Goal: Transaction & Acquisition: Obtain resource

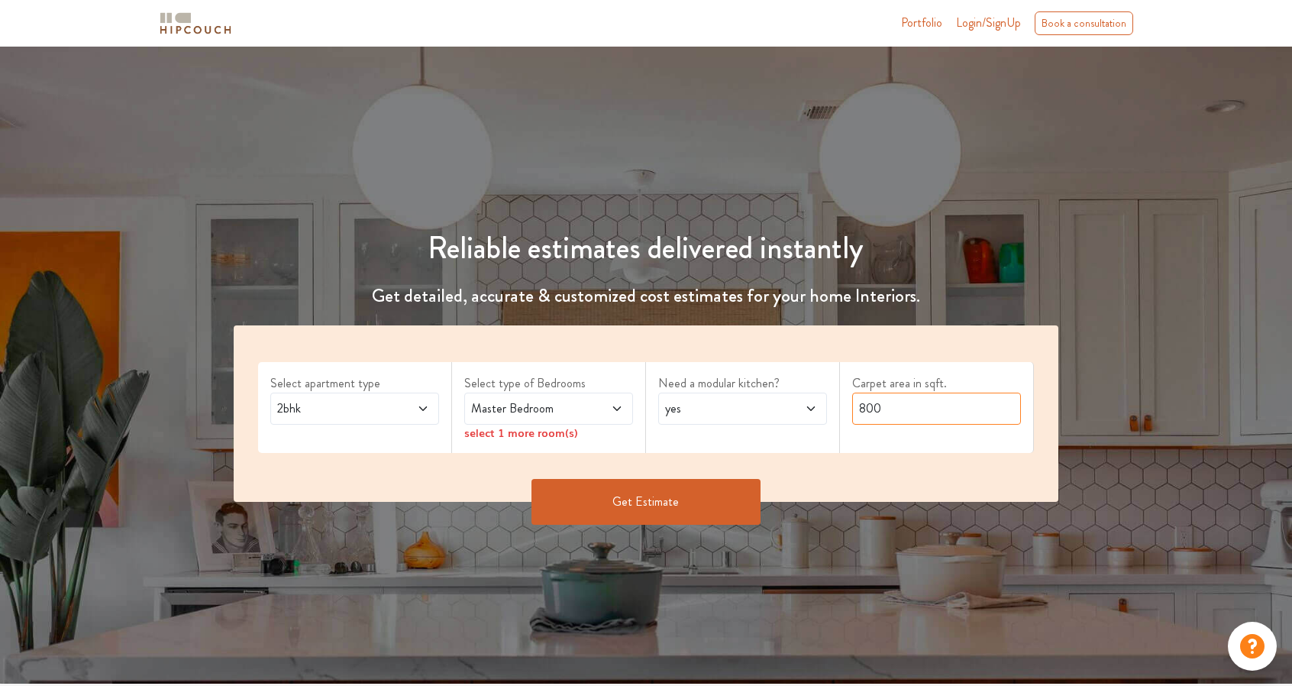
click at [899, 415] on input "800" at bounding box center [936, 408] width 169 height 32
type input "8"
type input "1150"
click at [424, 405] on icon at bounding box center [423, 408] width 12 height 12
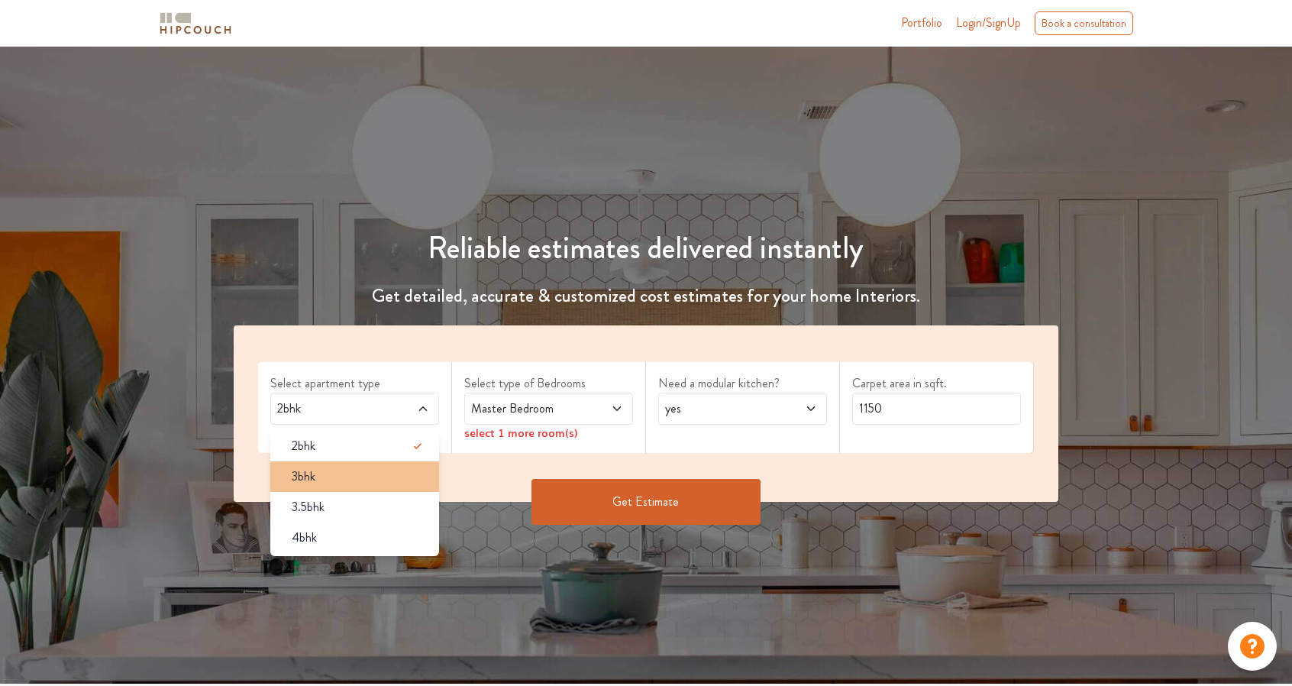
click at [366, 468] on div "3bhk" at bounding box center [359, 476] width 160 height 18
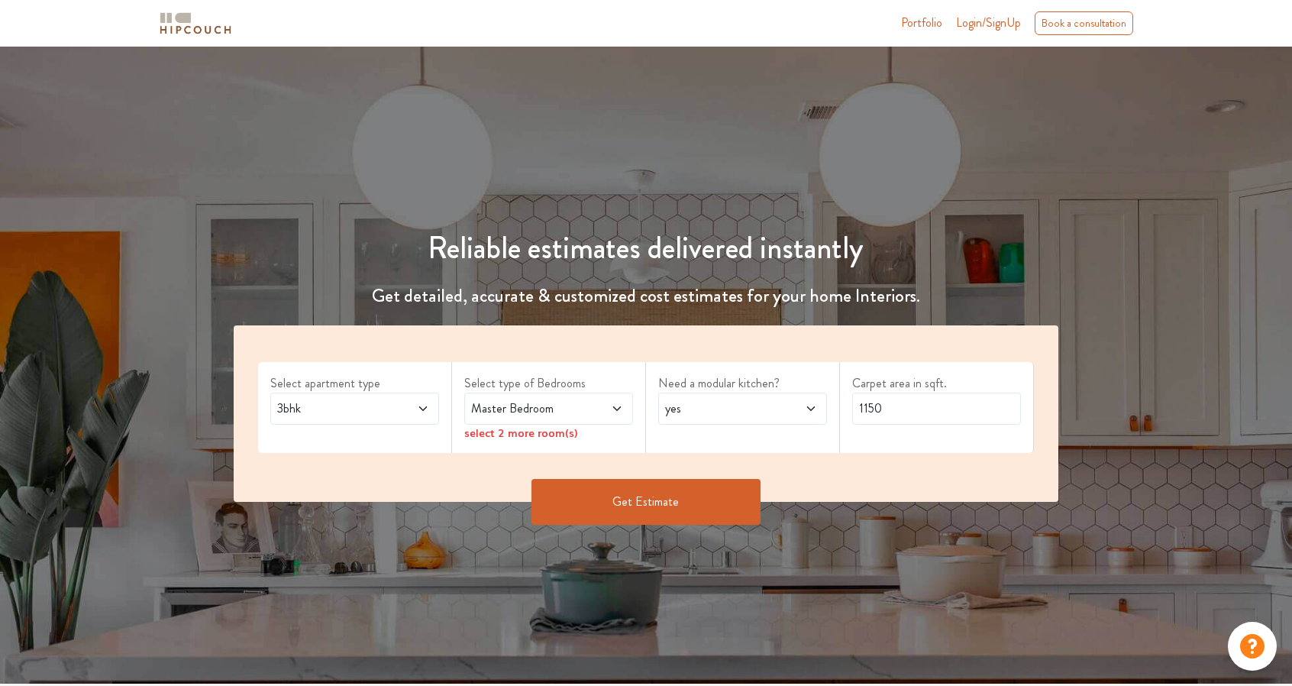
click at [532, 410] on span "Master Bedroom" at bounding box center [526, 408] width 116 height 18
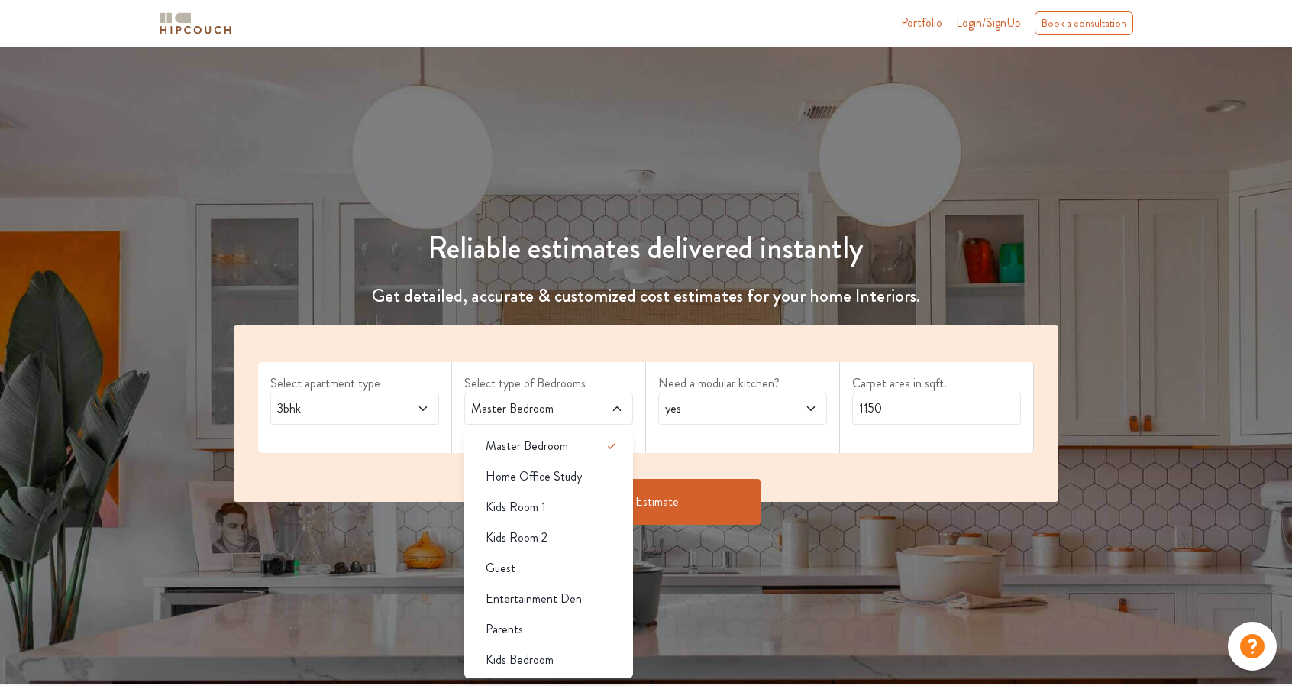
click at [562, 405] on span "Master Bedroom" at bounding box center [526, 408] width 116 height 18
click at [810, 486] on div "Get Estimate" at bounding box center [645, 502] width 843 height 46
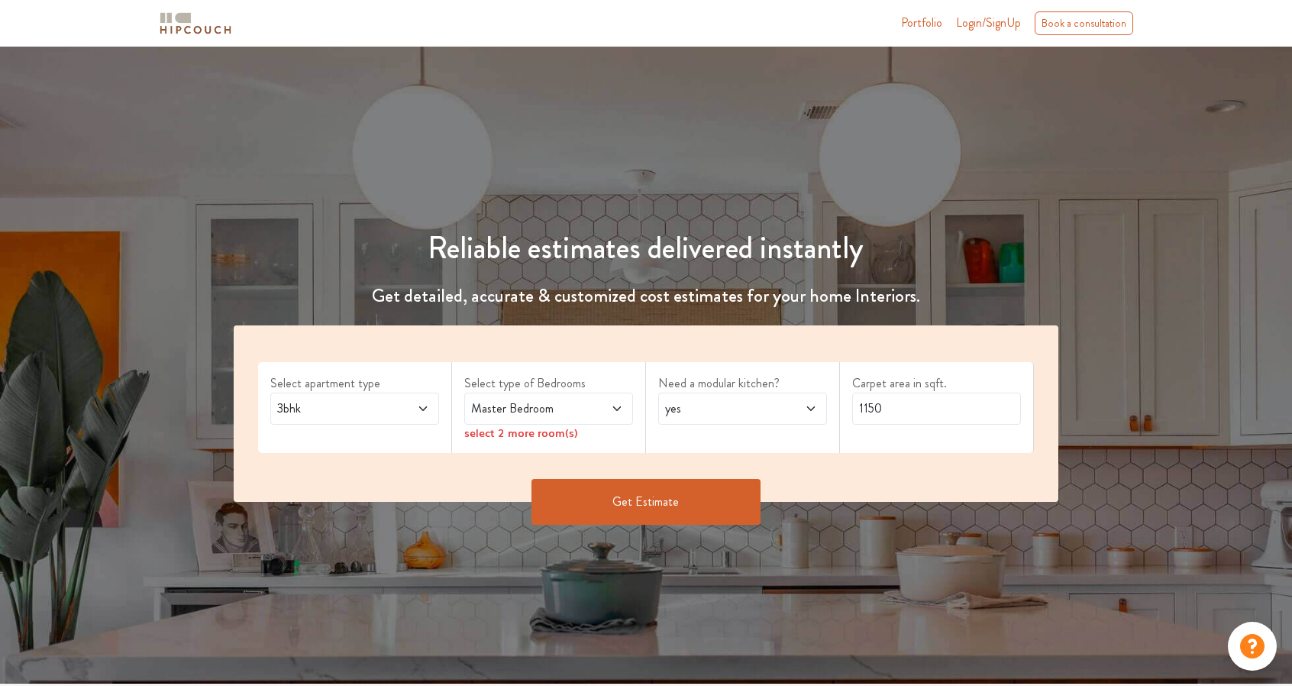
click at [701, 491] on button "Get Estimate" at bounding box center [645, 502] width 229 height 46
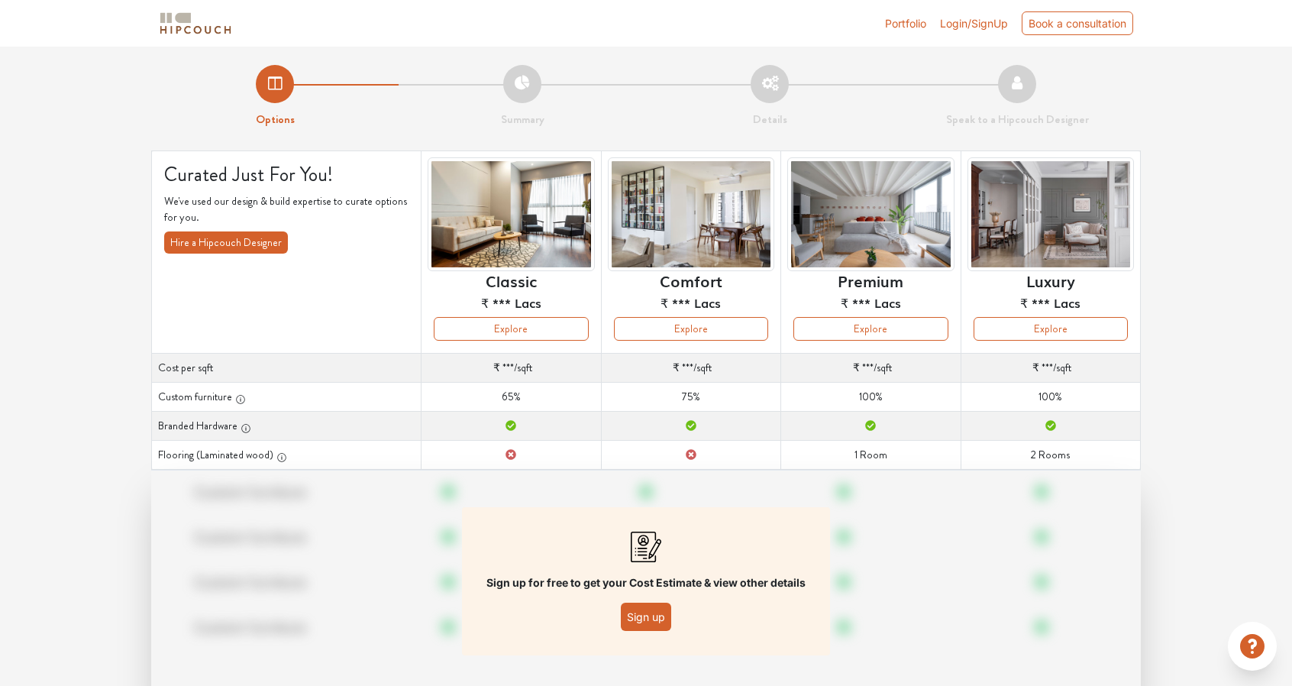
scroll to position [63, 0]
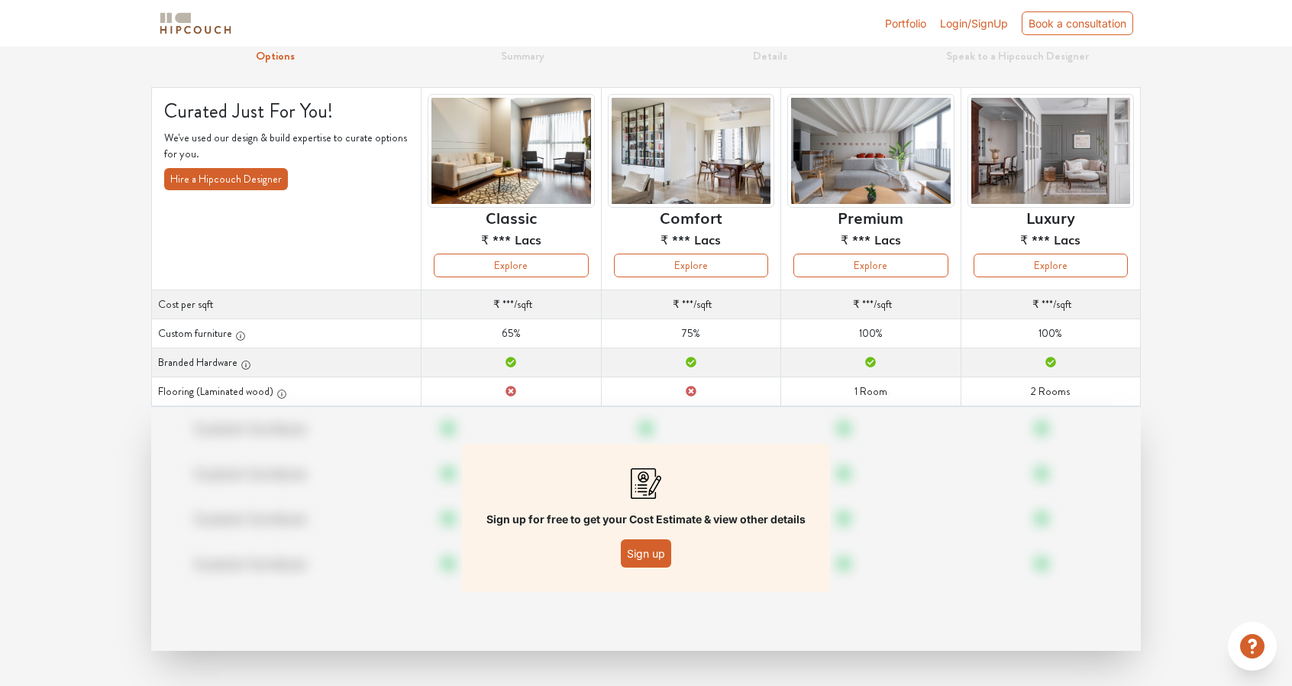
click at [649, 560] on button "Sign up" at bounding box center [646, 553] width 50 height 28
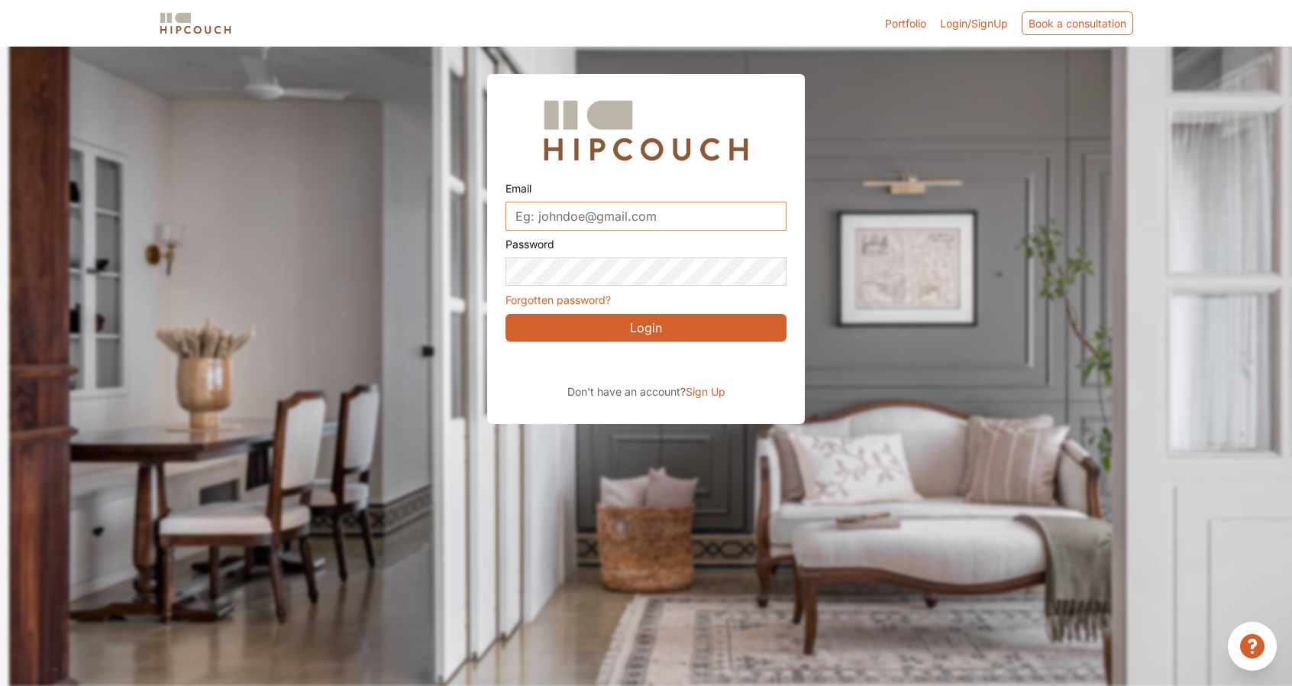
click at [650, 215] on input "Email" at bounding box center [645, 216] width 281 height 29
type input "[EMAIL_ADDRESS][DOMAIN_NAME]"
click at [640, 327] on button "Login" at bounding box center [645, 327] width 281 height 27
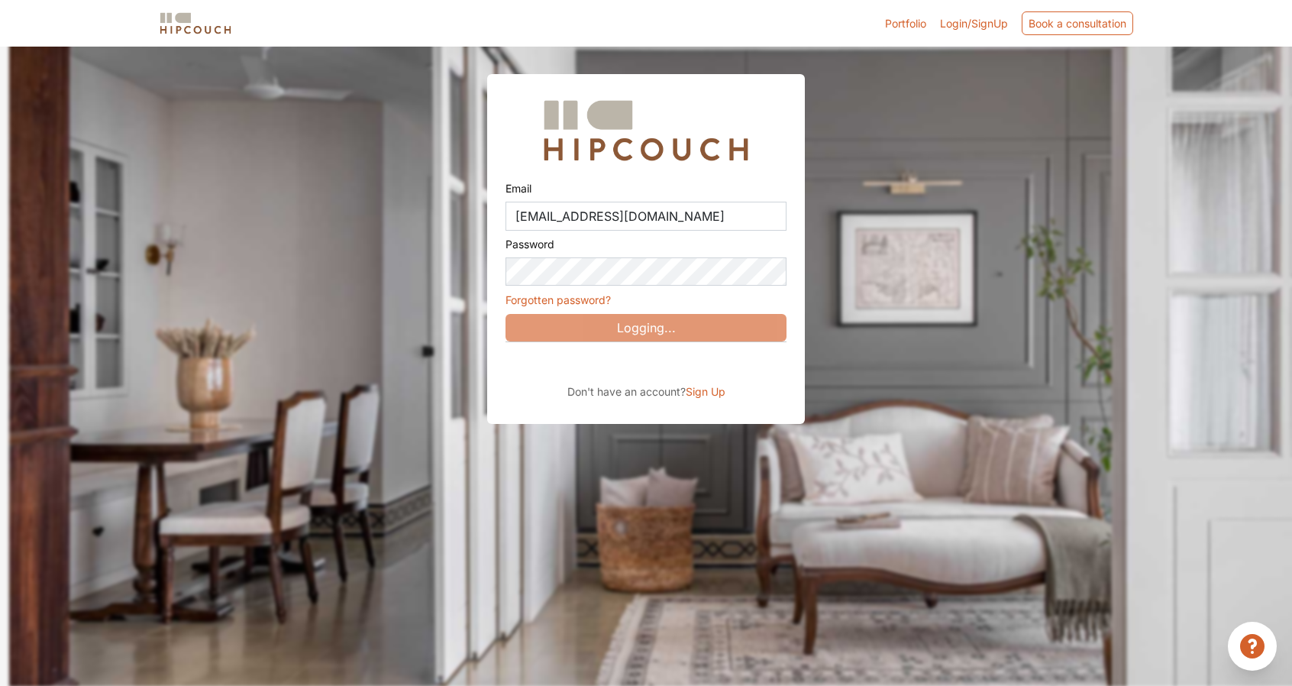
scroll to position [53, 0]
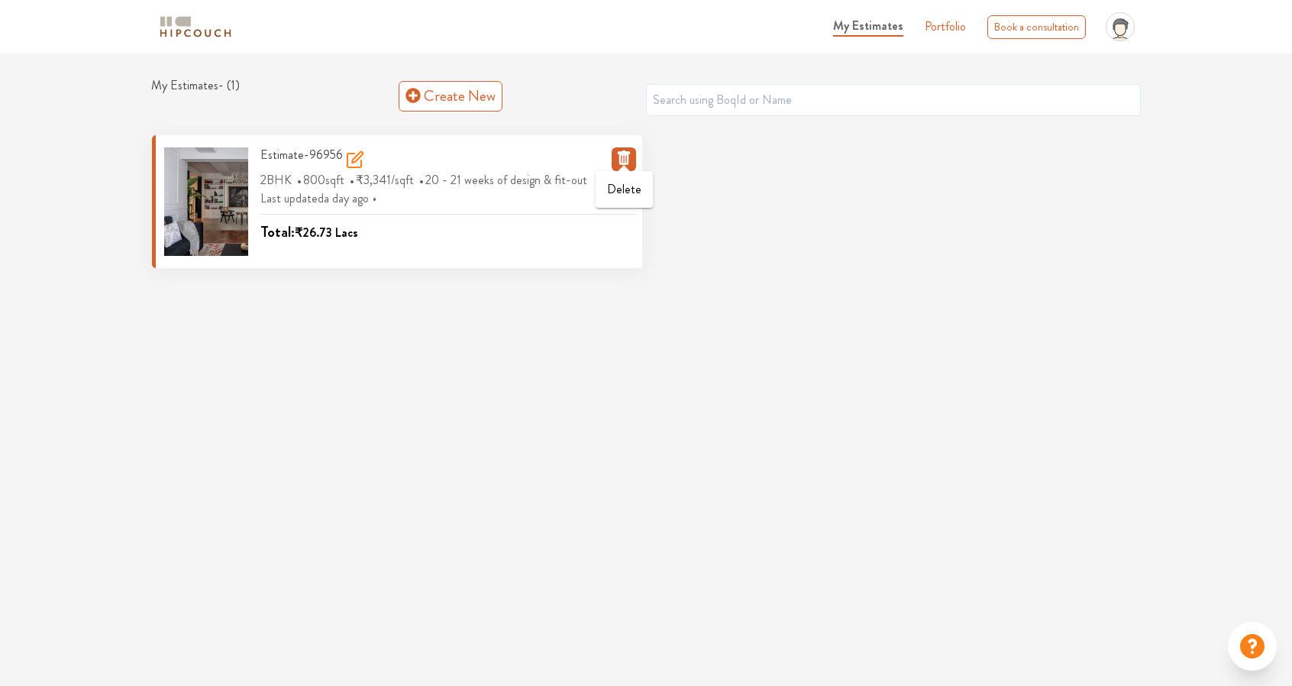
click at [623, 153] on icon "button" at bounding box center [624, 157] width 12 height 15
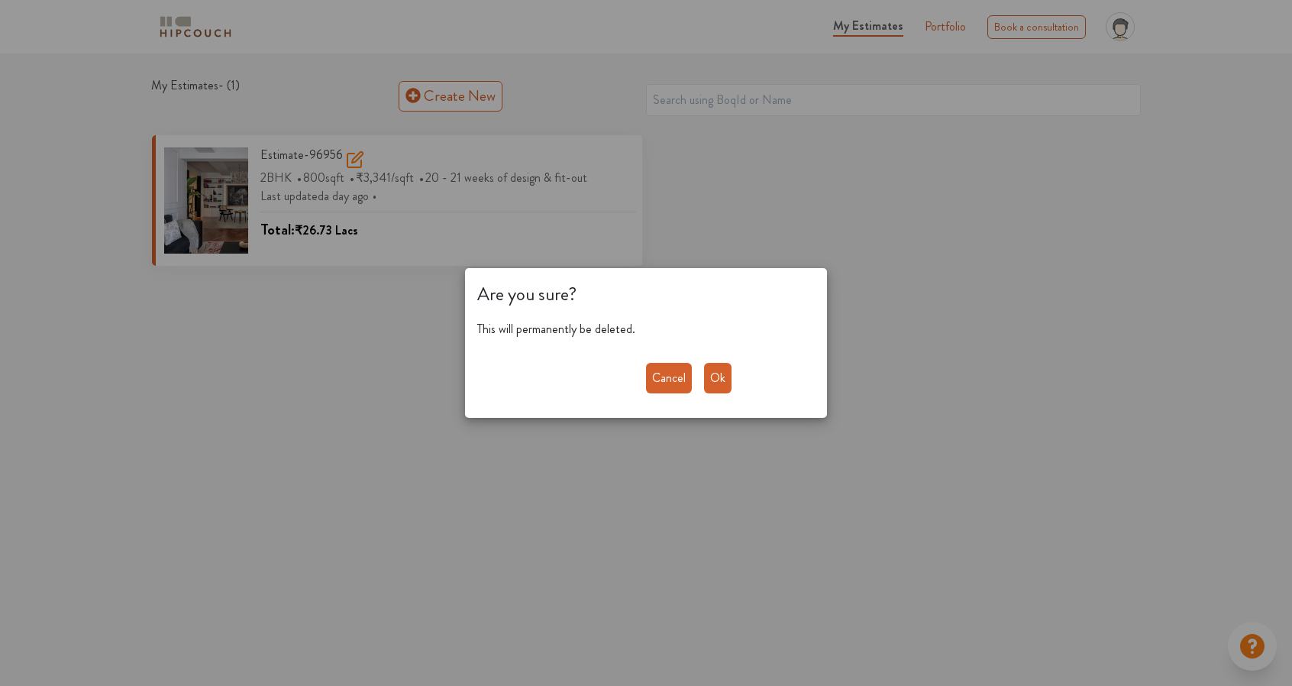
click at [666, 378] on button "Cancel" at bounding box center [669, 378] width 46 height 31
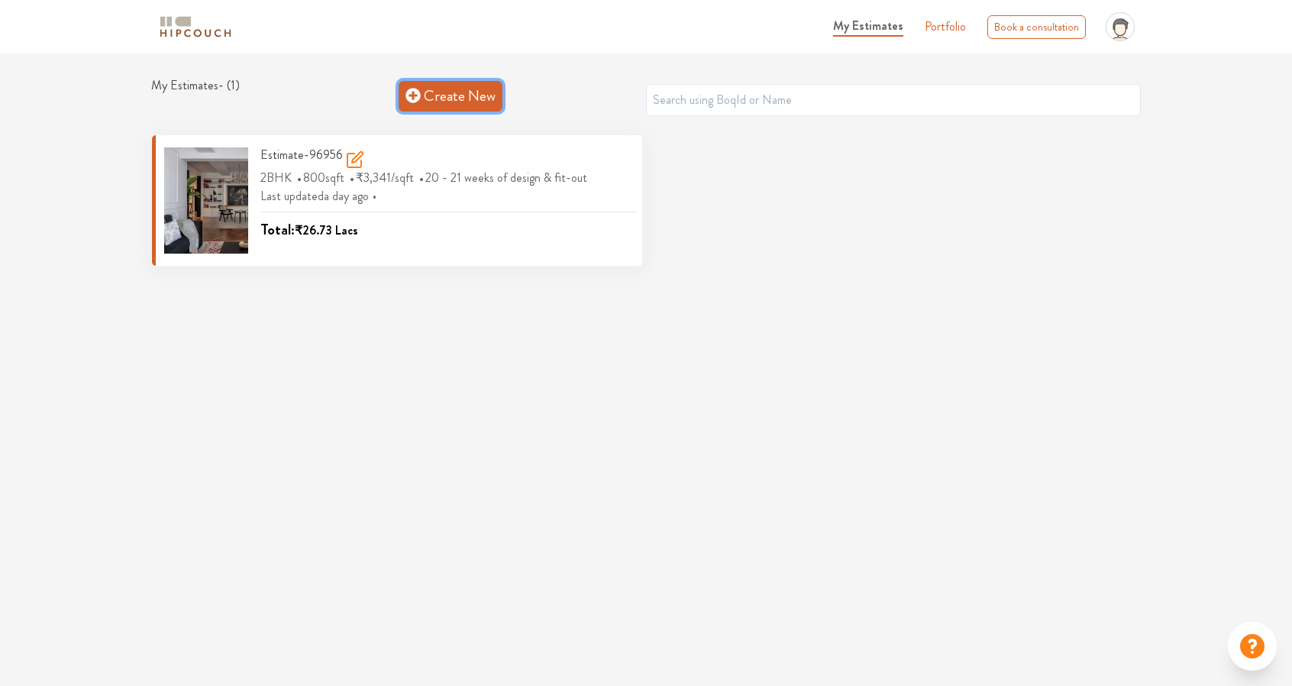
click at [434, 98] on link "Create New" at bounding box center [450, 96] width 104 height 31
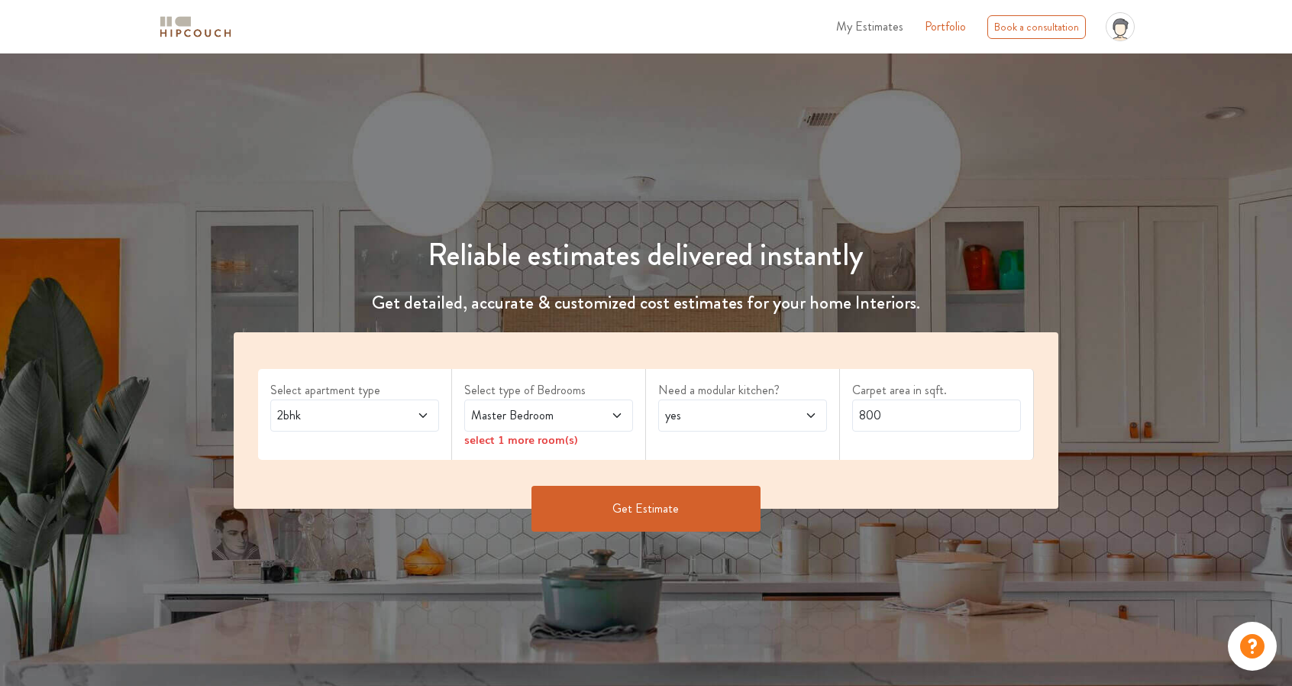
click at [307, 405] on div "2bhk" at bounding box center [354, 415] width 169 height 32
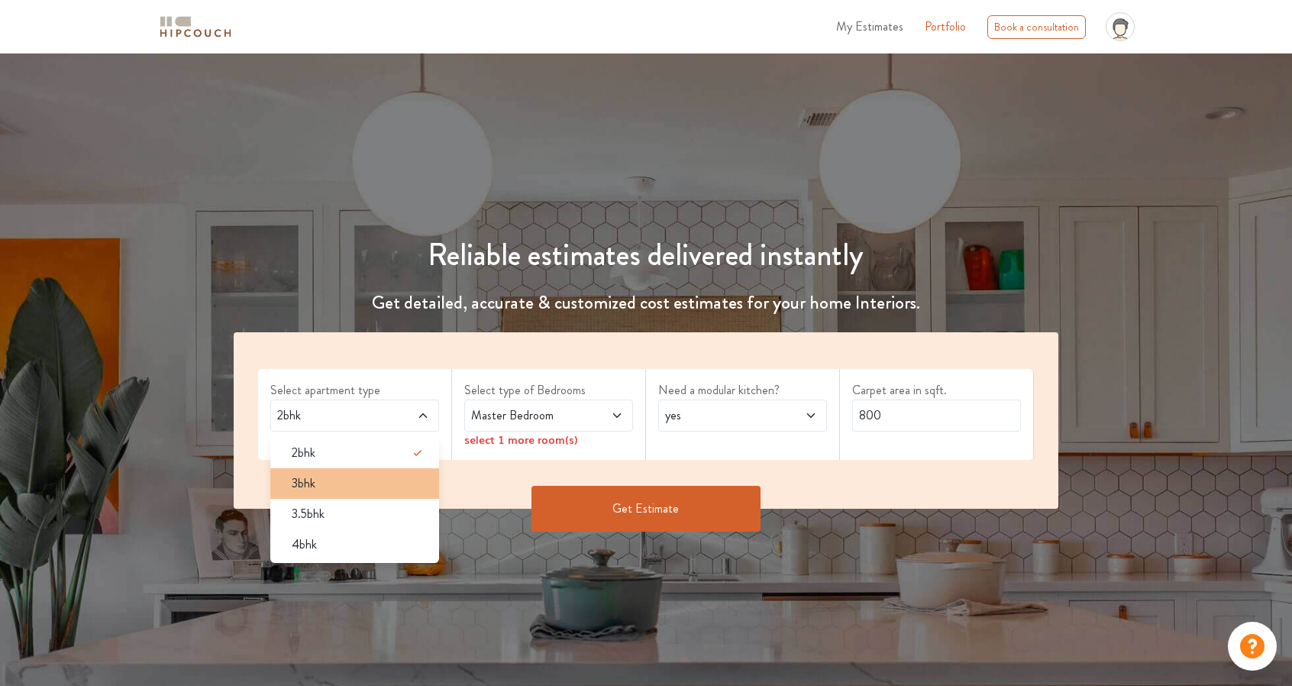
click at [307, 479] on span "3bhk" at bounding box center [304, 483] width 24 height 18
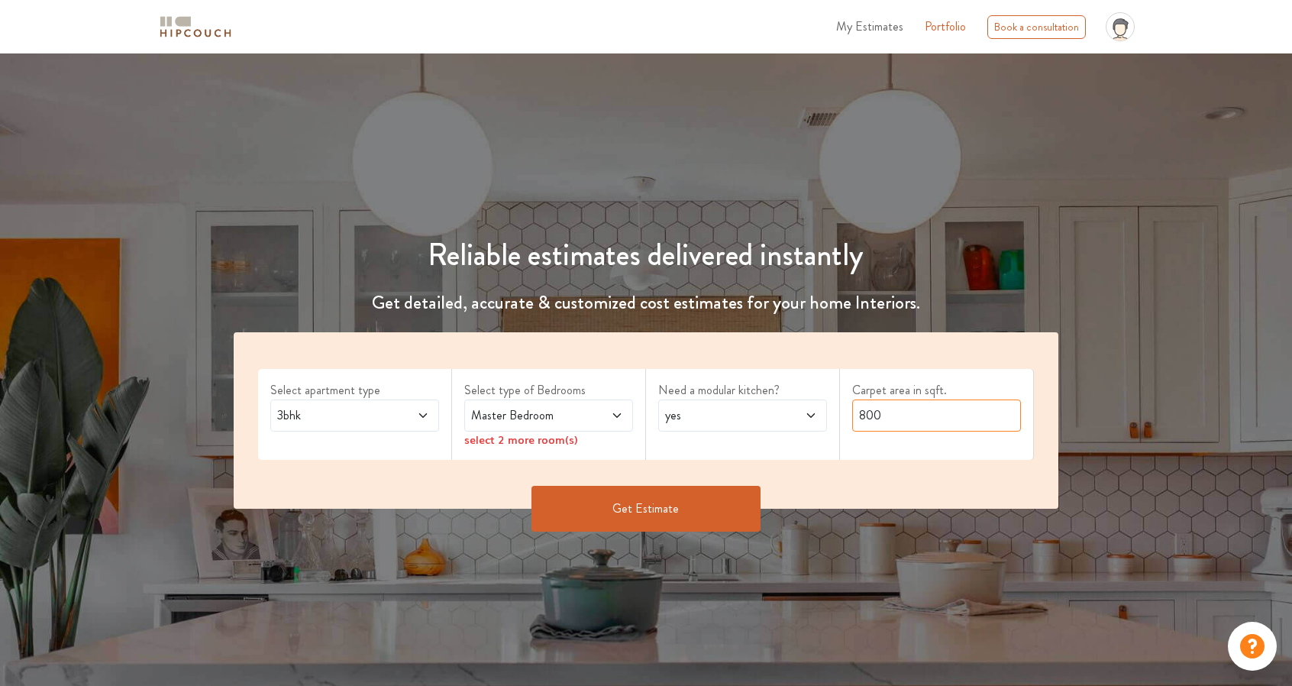
click at [875, 413] on input "800" at bounding box center [936, 415] width 169 height 32
type input "1150"
click at [700, 498] on button "Get Estimate" at bounding box center [645, 509] width 229 height 46
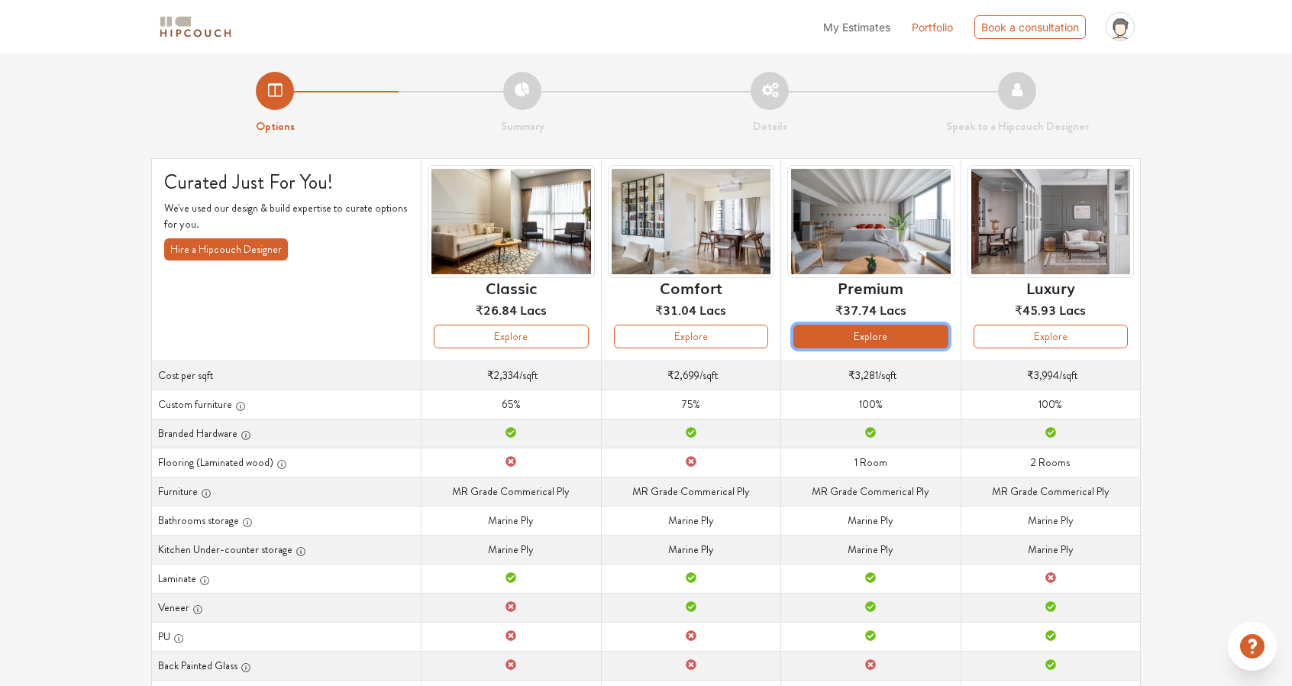
click at [876, 346] on button "Explore" at bounding box center [870, 336] width 154 height 24
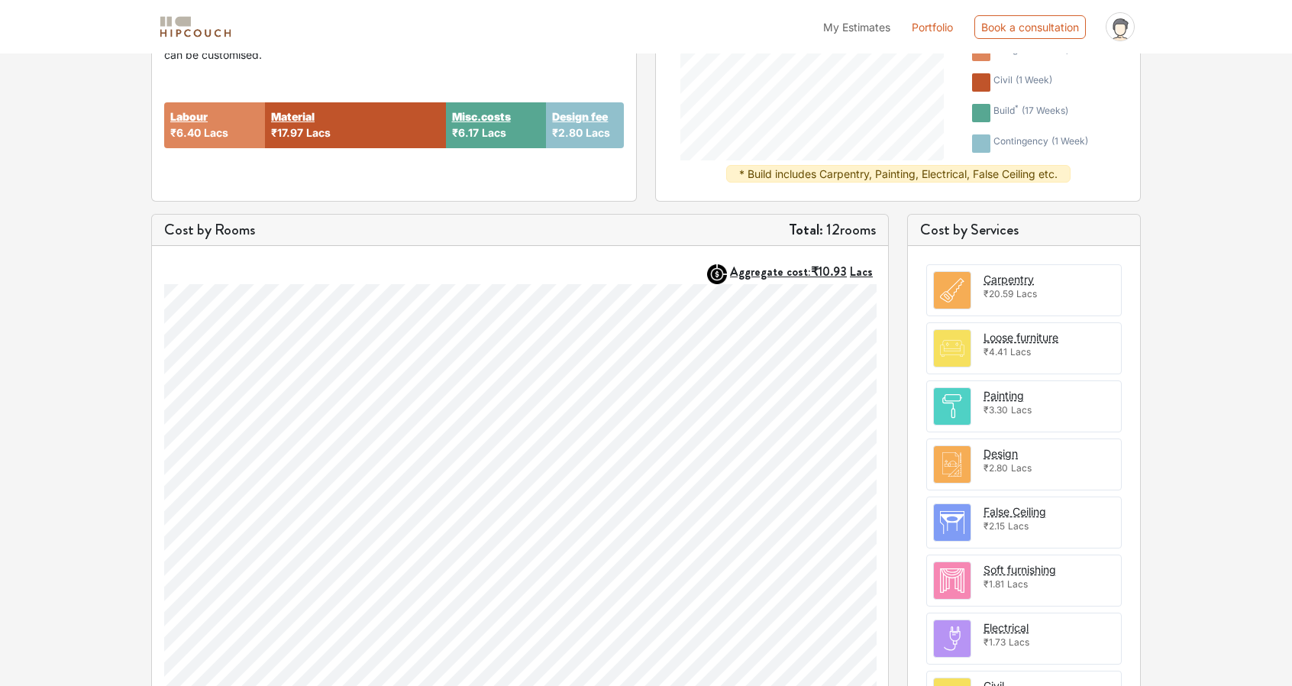
scroll to position [444, 0]
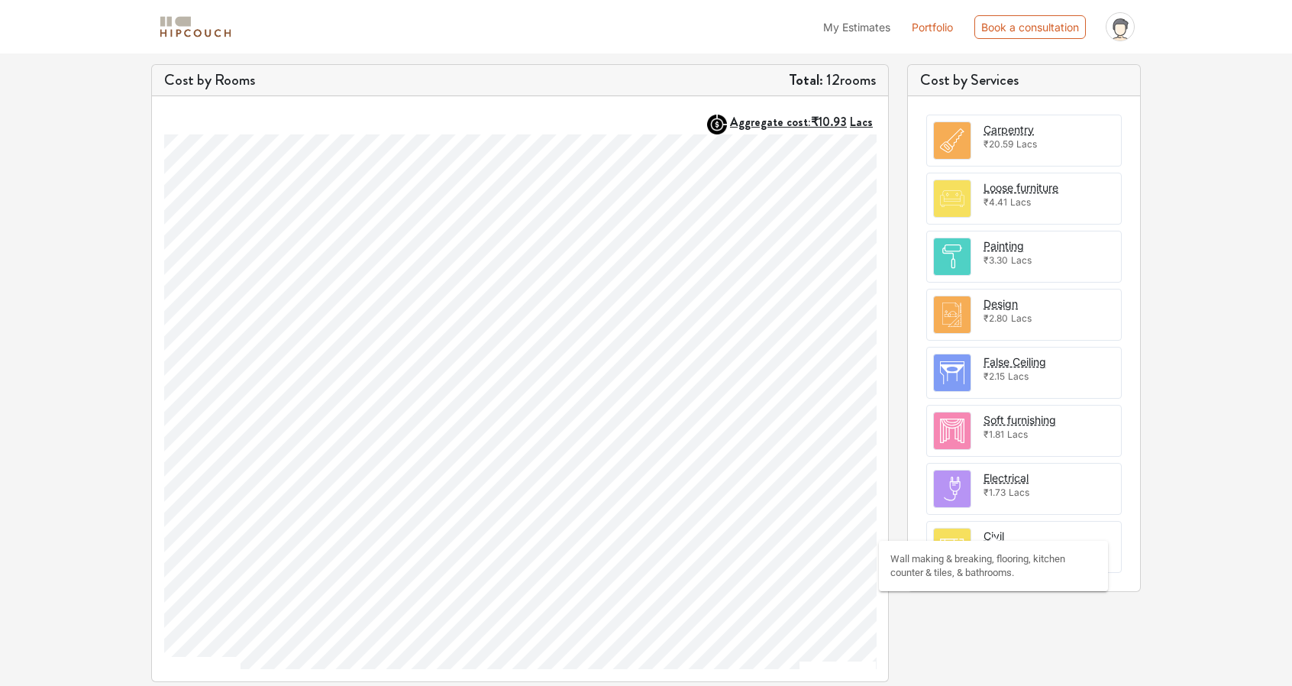
click at [993, 527] on div "Civil" at bounding box center [993, 535] width 21 height 16
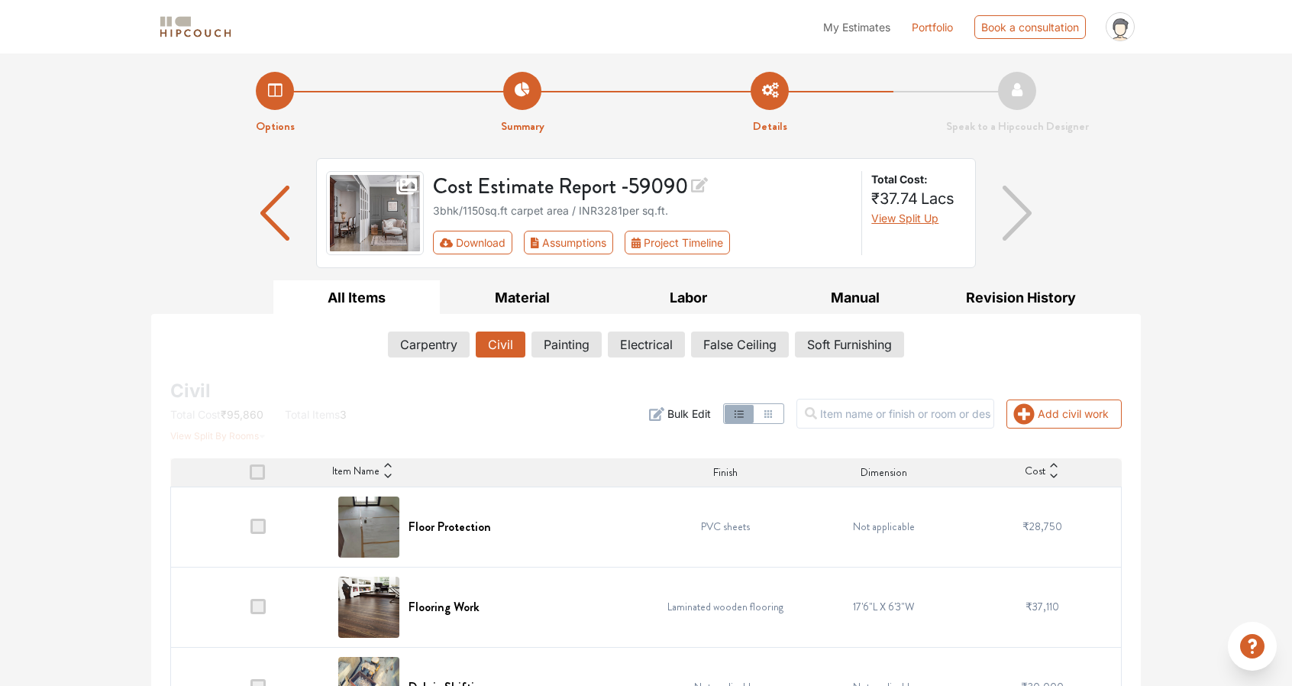
scroll to position [52, 0]
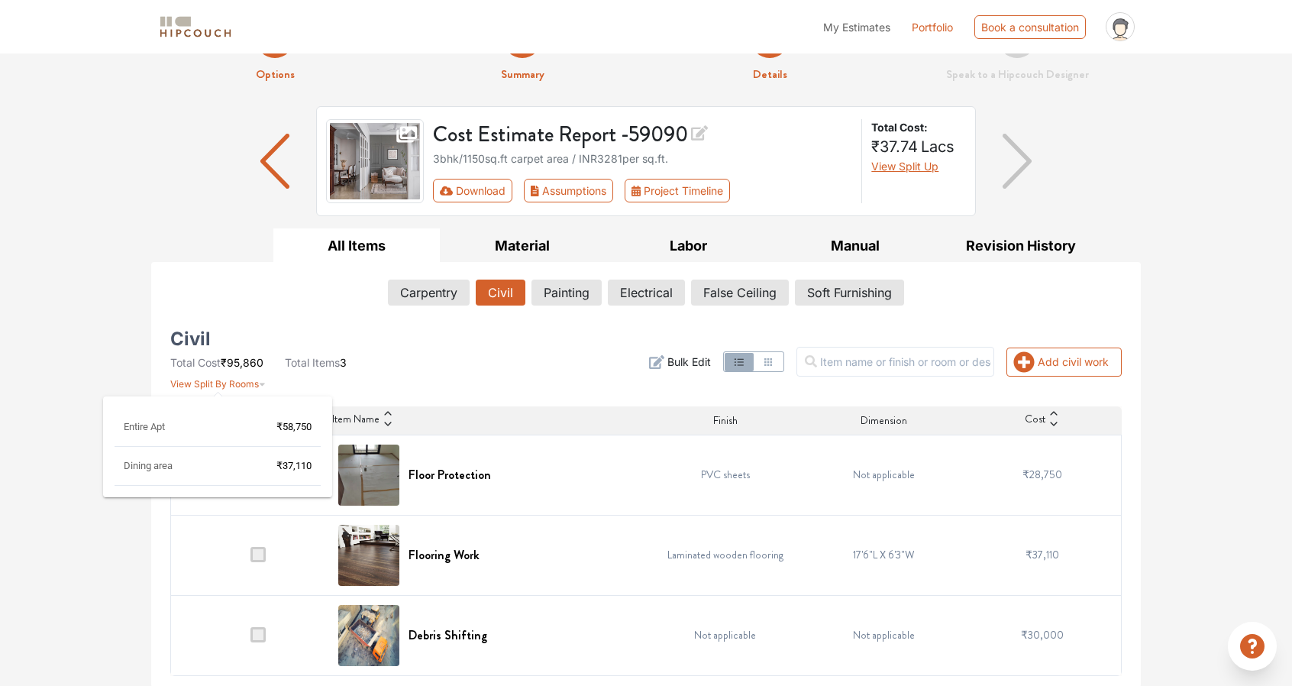
click at [221, 430] on div "Entire Apt ₹58,750" at bounding box center [218, 433] width 206 height 27
click at [295, 425] on span "₹58,750" at bounding box center [293, 426] width 35 height 11
click at [596, 186] on button "Assumptions" at bounding box center [568, 191] width 89 height 24
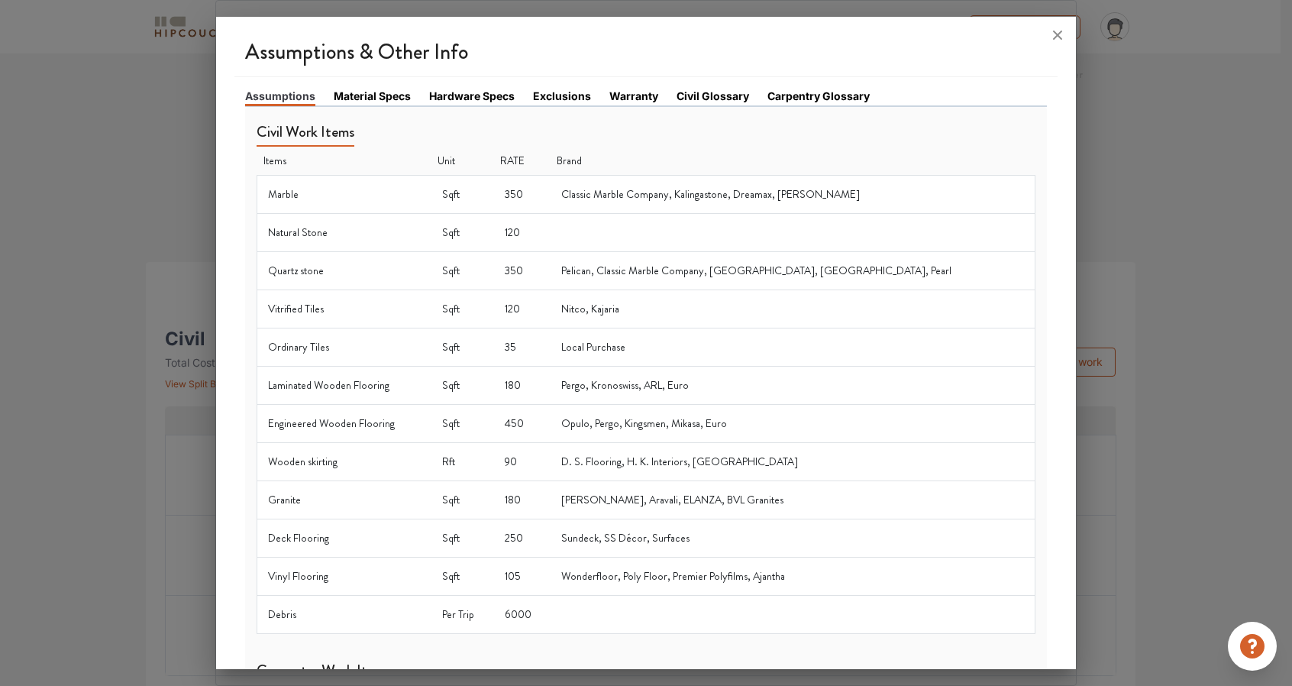
click at [386, 95] on link "Material Specs" at bounding box center [372, 96] width 77 height 16
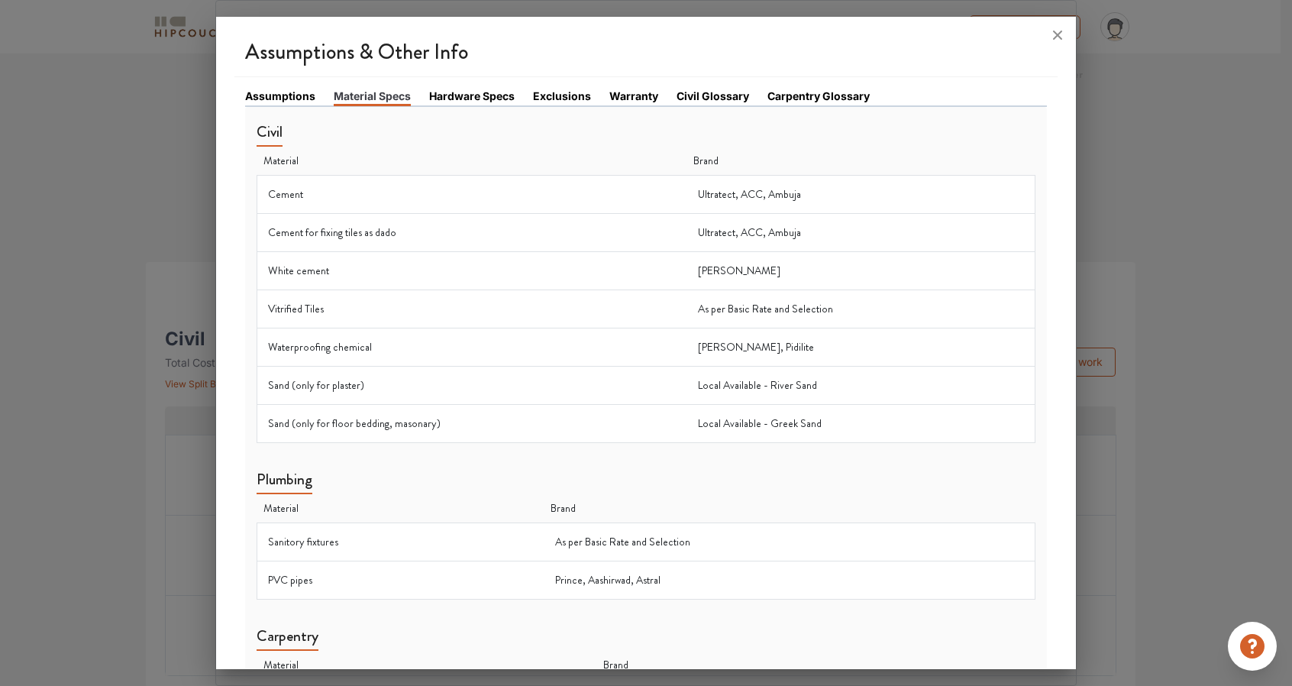
click at [623, 93] on link "Warranty" at bounding box center [633, 96] width 49 height 16
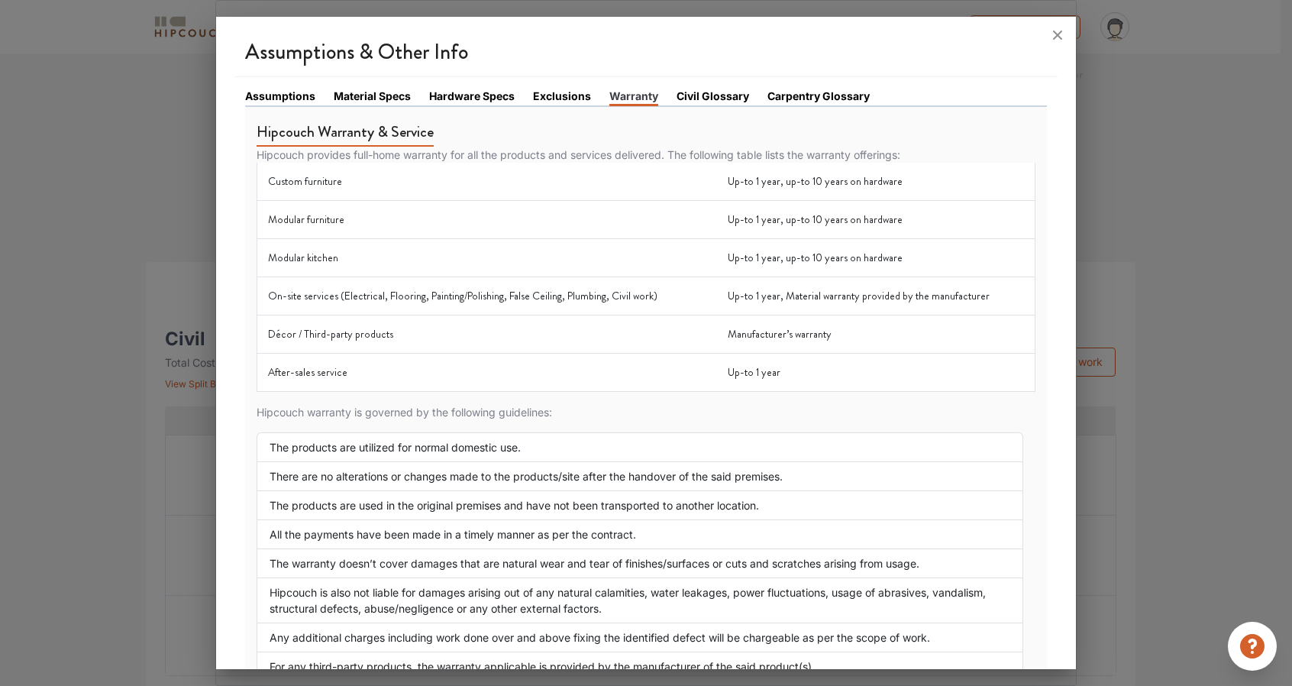
click at [562, 95] on link "Exclusions" at bounding box center [562, 96] width 58 height 16
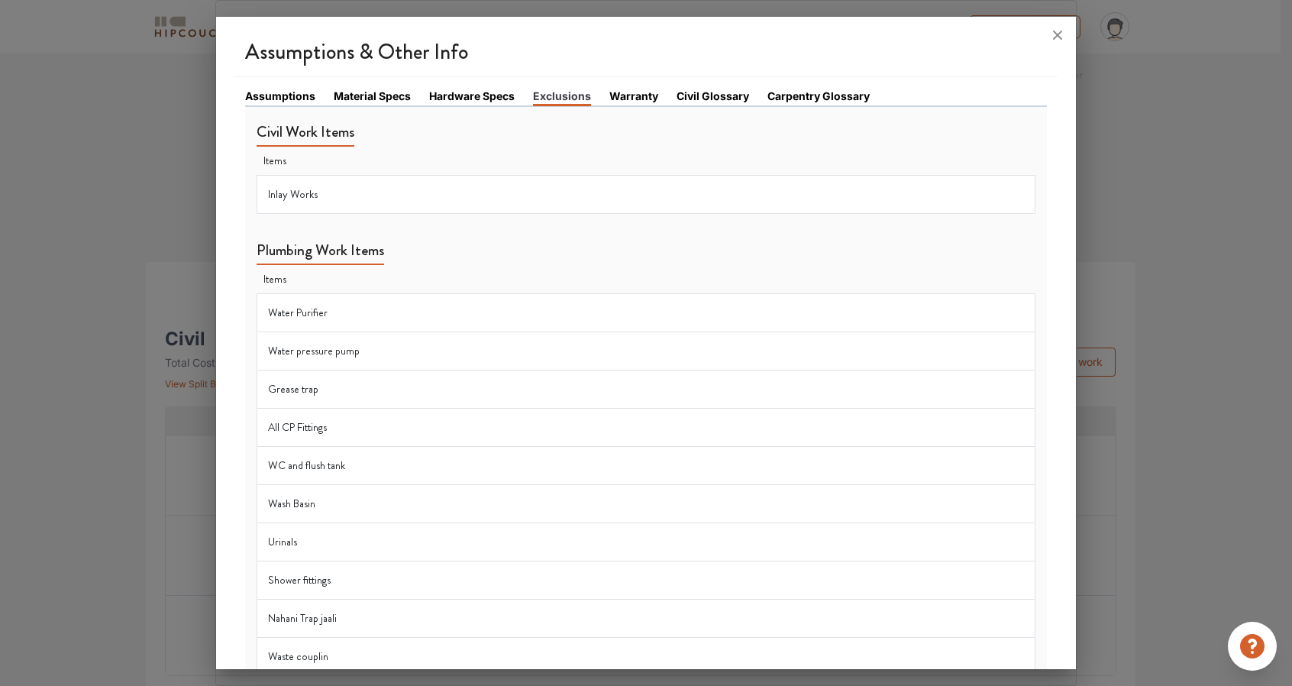
click at [850, 91] on link "Carpentry Glossary" at bounding box center [818, 96] width 102 height 16
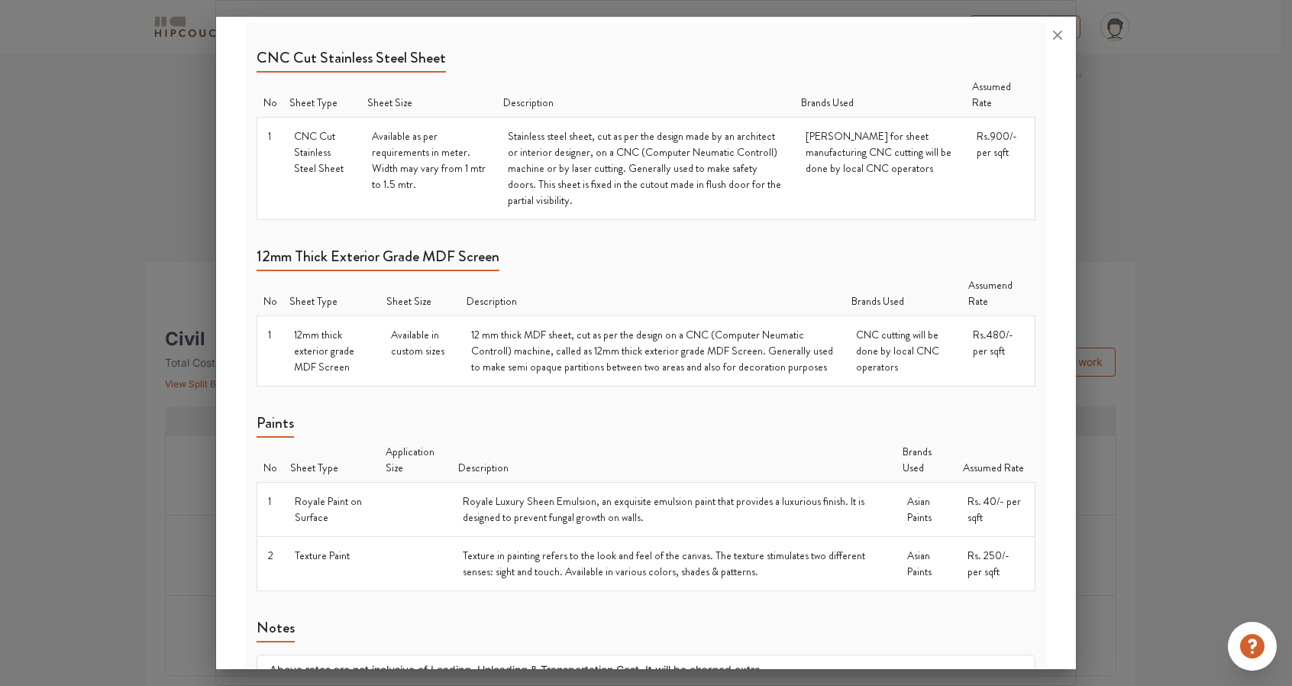
scroll to position [1608, 0]
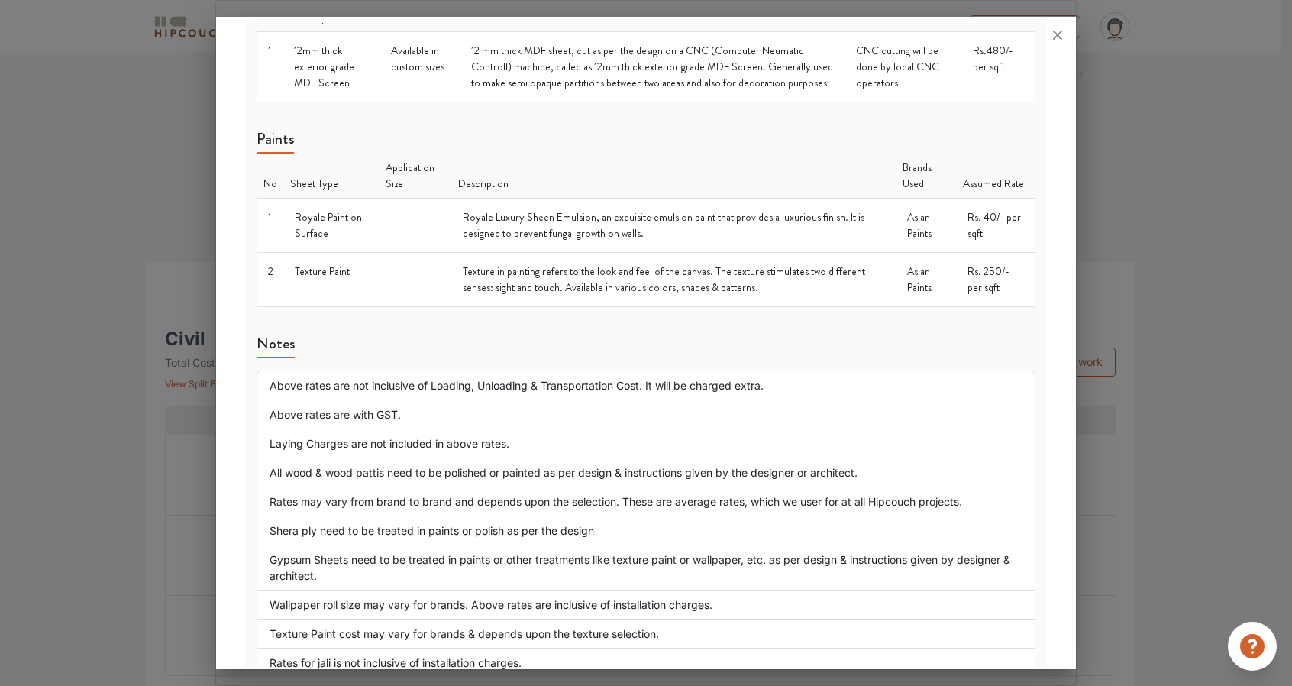
click at [770, 319] on div "Notes Above rates are not inclusive of Loading, Unloading & Transportation Cost…" at bounding box center [645, 498] width 779 height 358
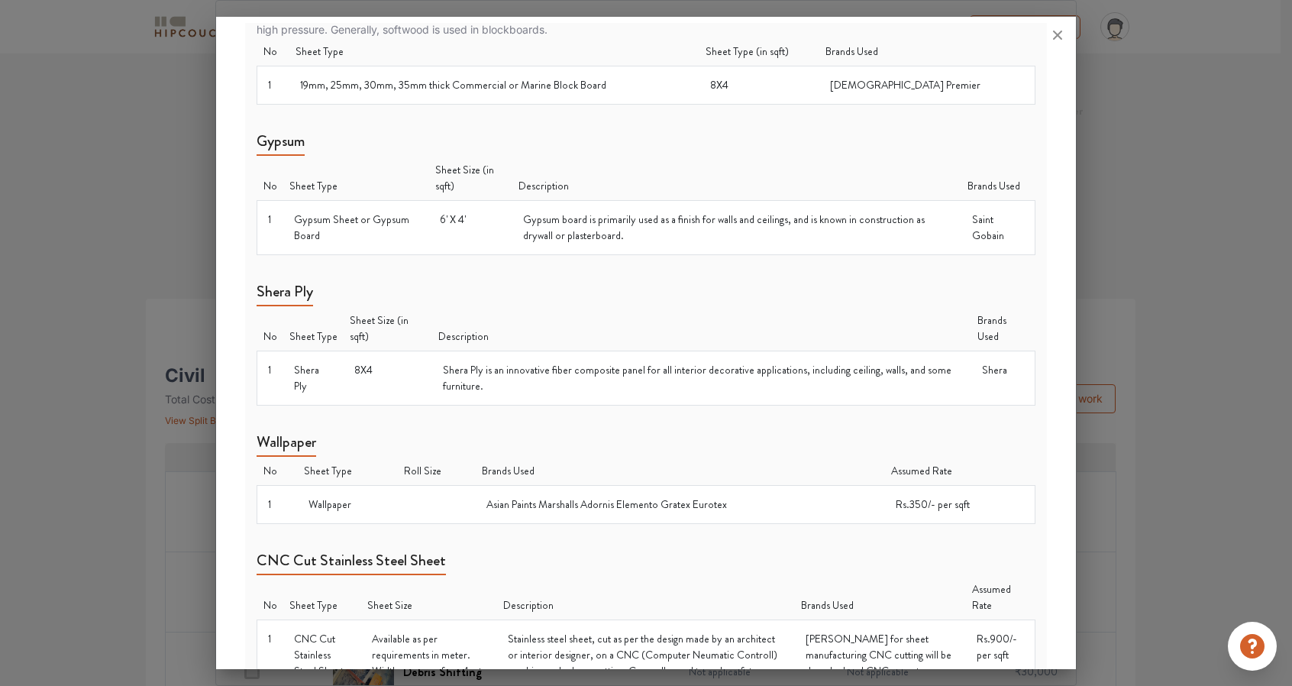
scroll to position [820, 0]
click at [1055, 35] on icon at bounding box center [1057, 35] width 24 height 24
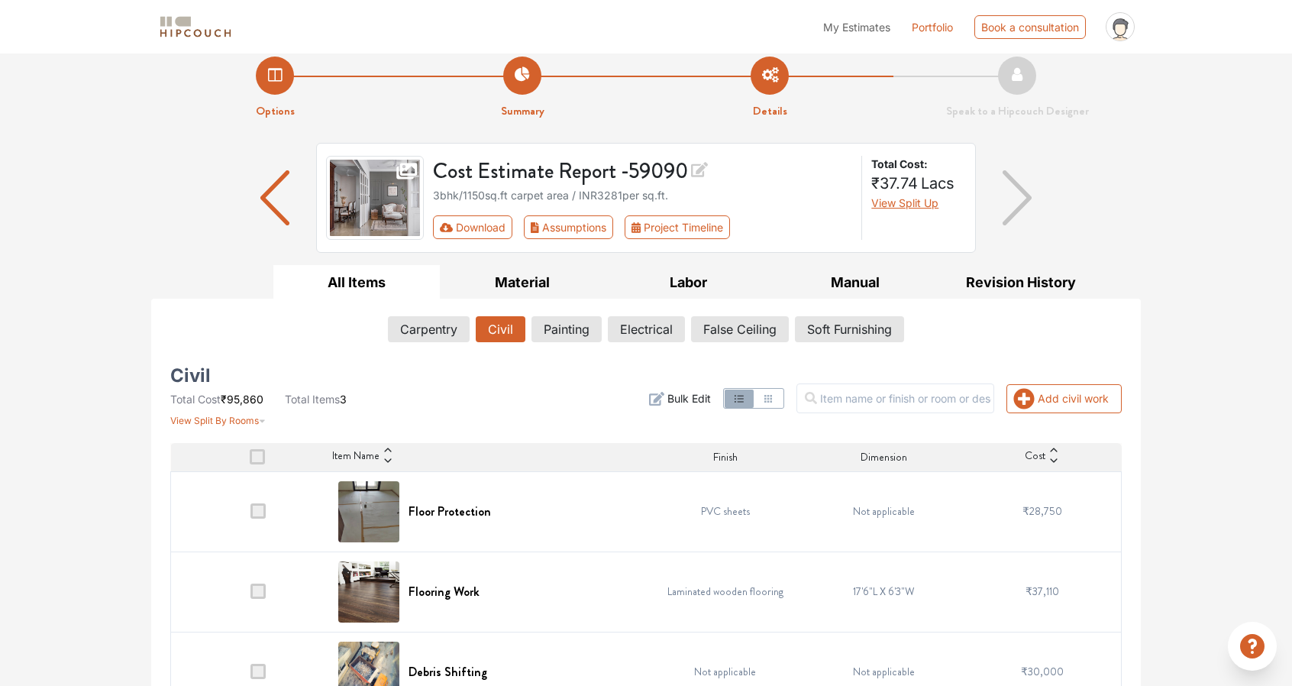
click at [1199, 250] on div "Options Summary Details Speak to a Hipcouch Designer Cost Estimate Report - 590…" at bounding box center [646, 381] width 1292 height 686
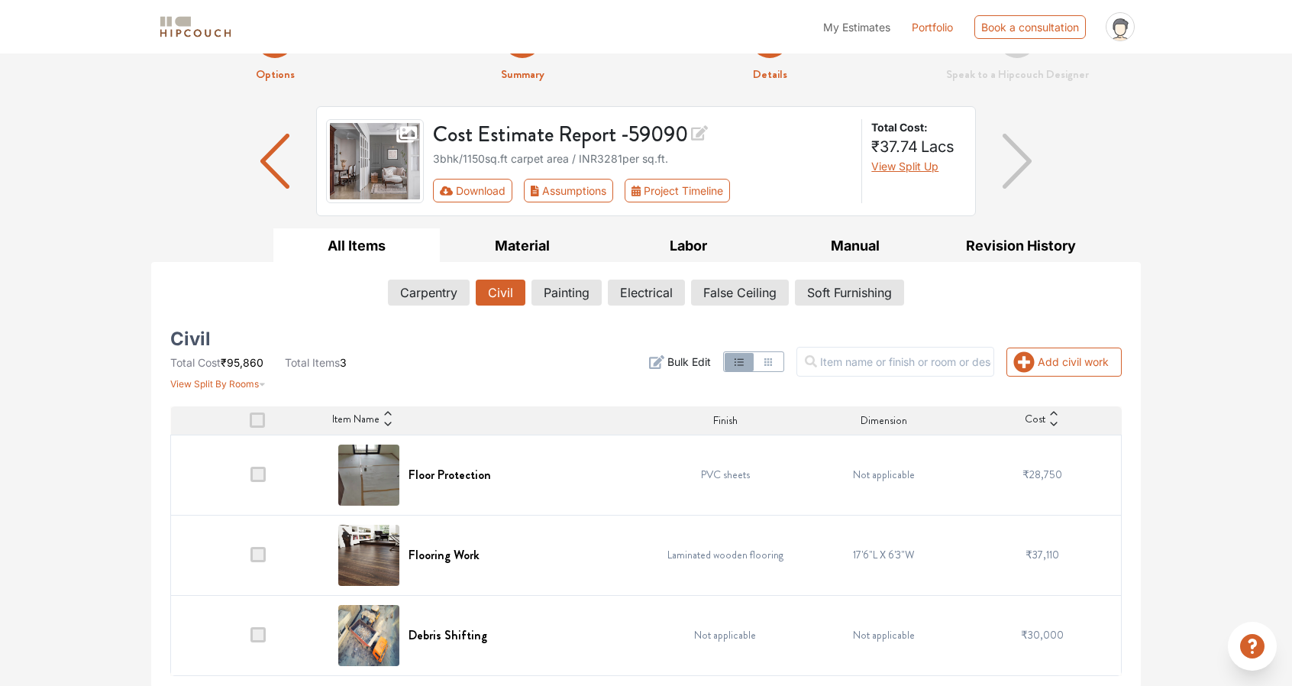
scroll to position [0, 0]
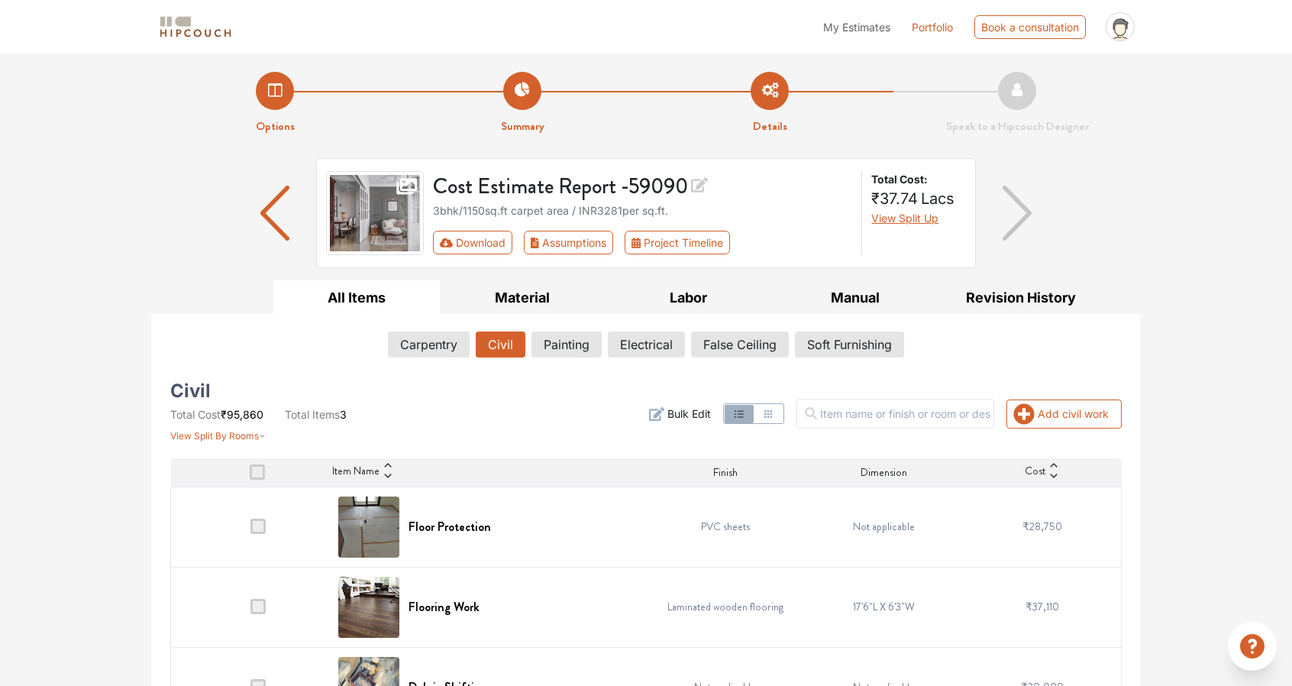
click at [875, 34] on ul "My Estimates Portfolio Book a consultation profile pic Upload Boq Logout" at bounding box center [977, 26] width 325 height 41
click at [861, 30] on span "My Estimates" at bounding box center [856, 27] width 67 height 13
